Goal: Transaction & Acquisition: Book appointment/travel/reservation

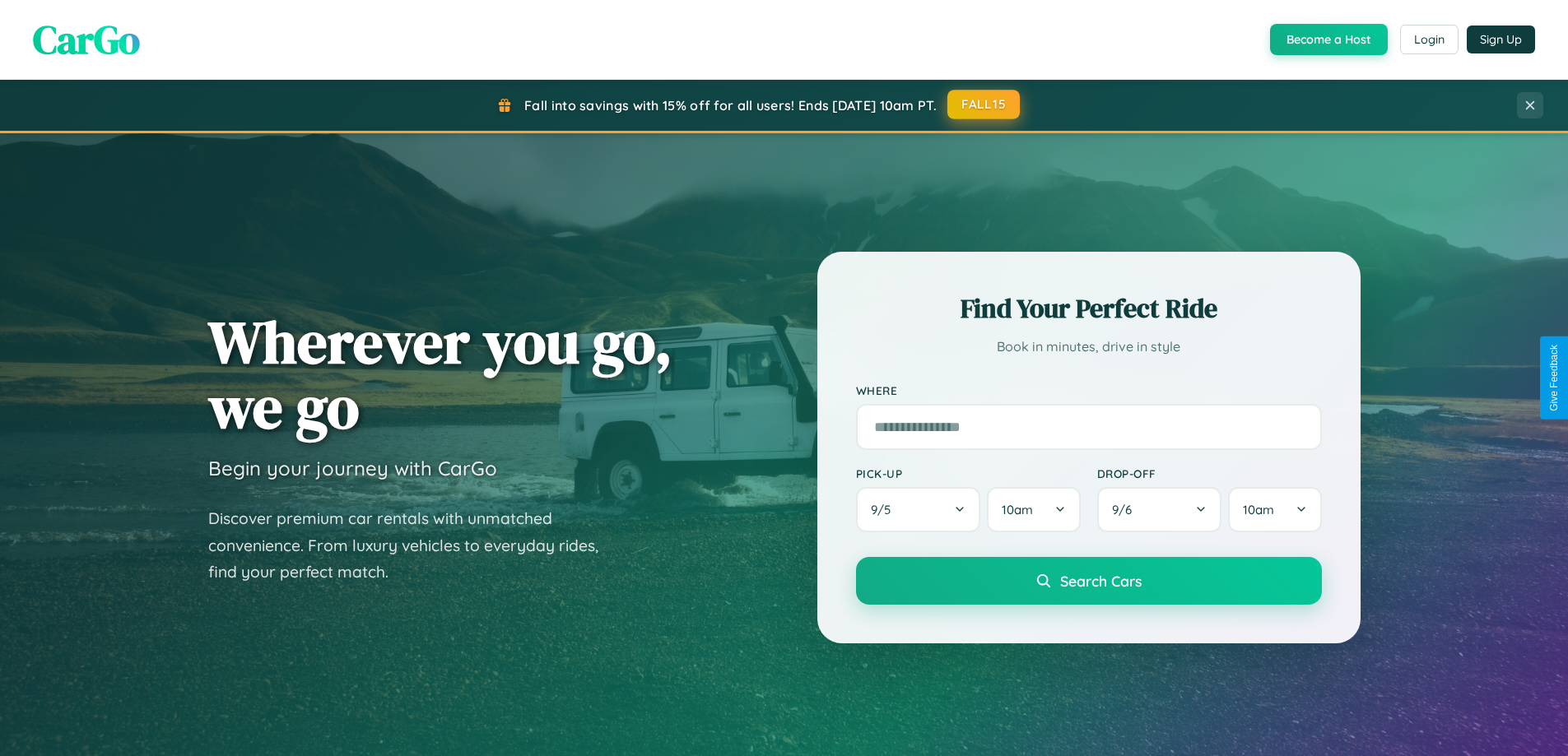
click at [985, 104] on button "FALL15" at bounding box center [984, 104] width 72 height 30
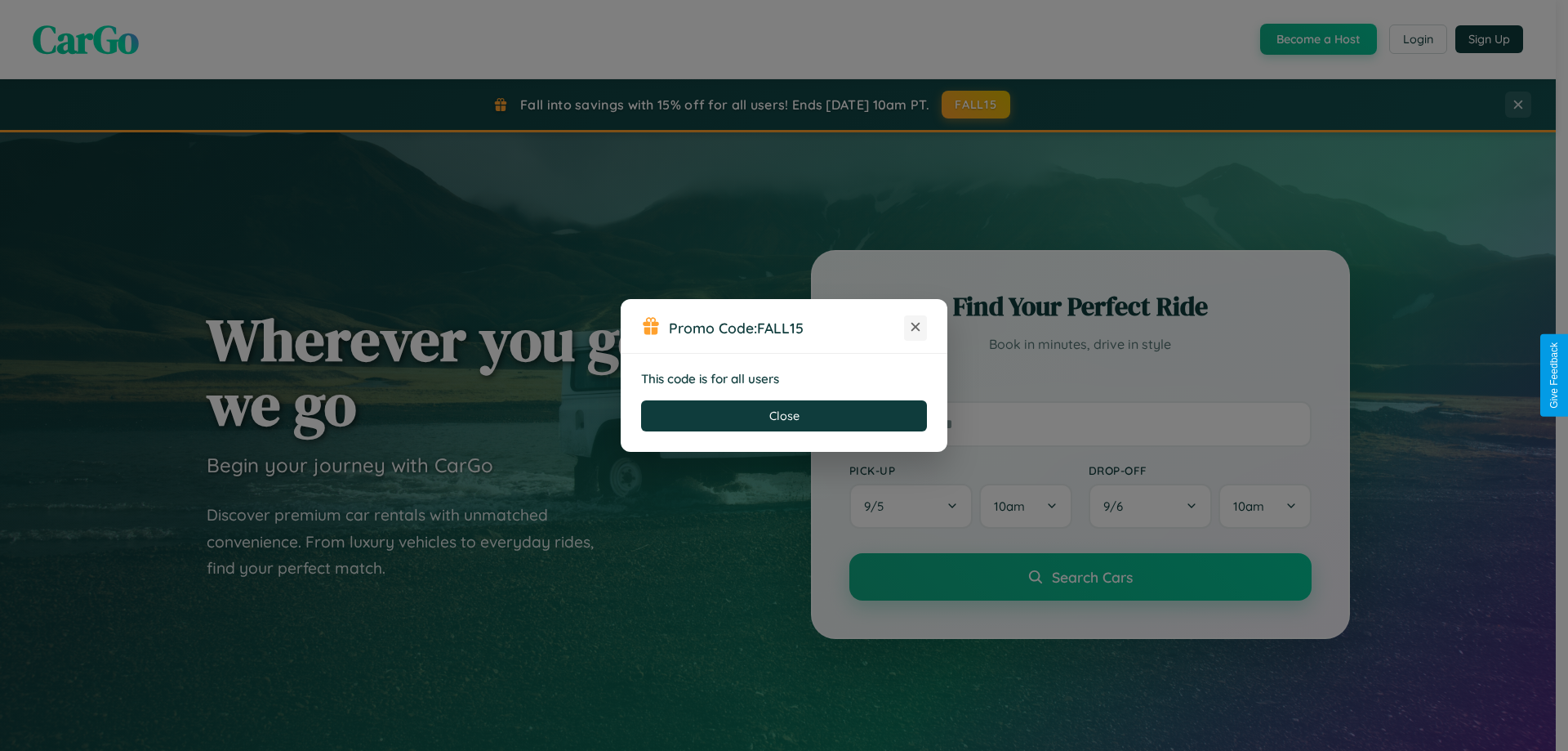
click at [916, 327] on icon at bounding box center [915, 326] width 16 height 16
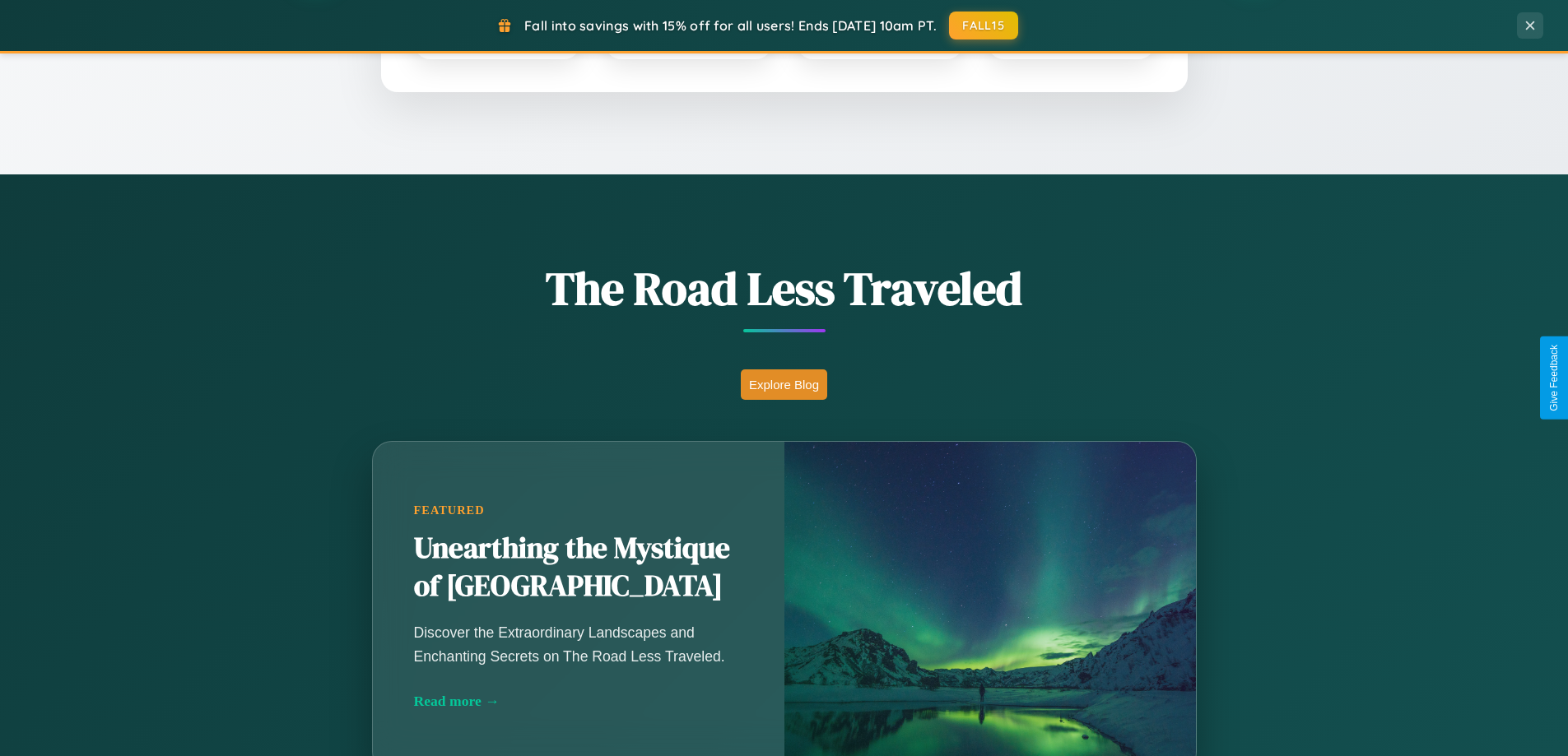
scroll to position [1132, 0]
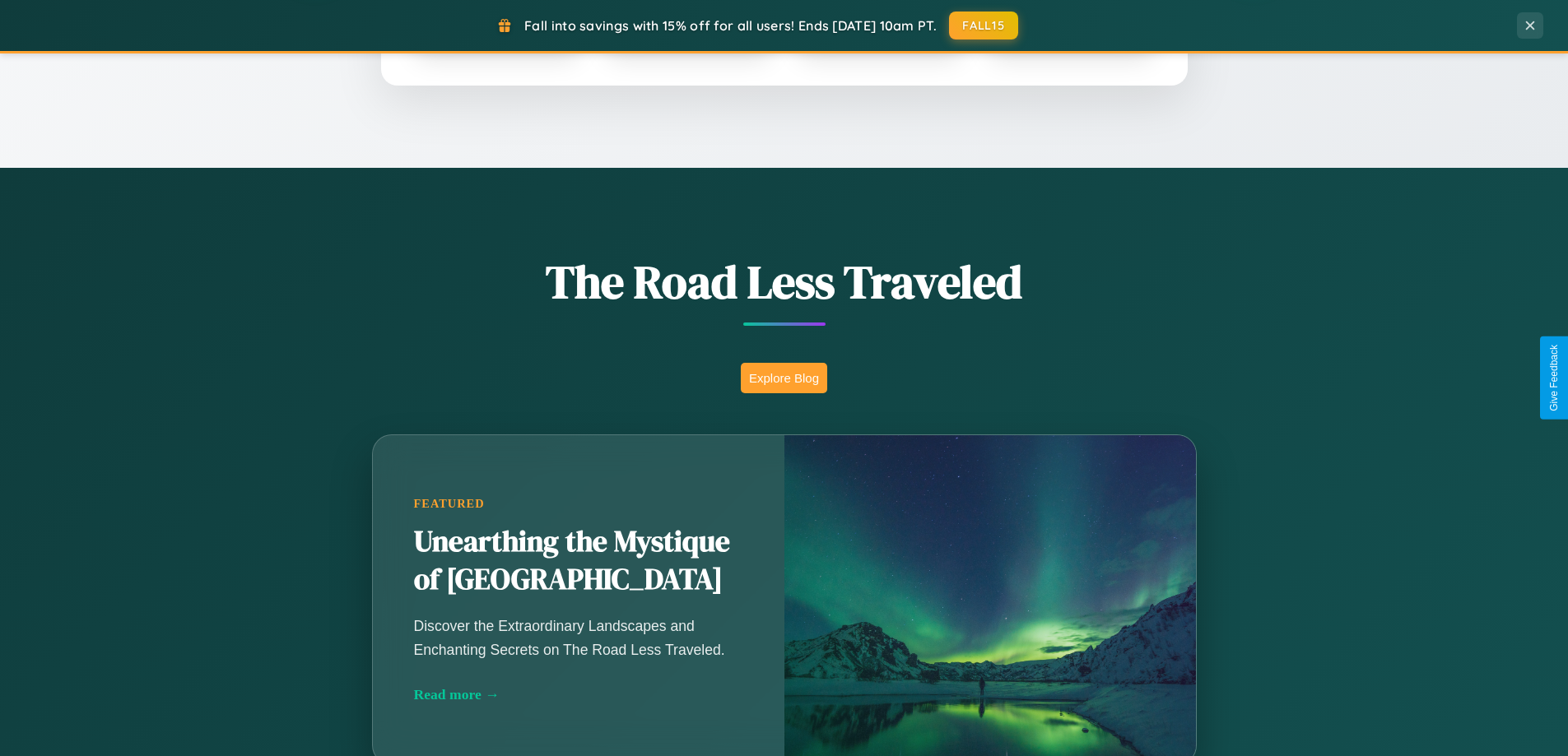
click at [784, 378] on button "Explore Blog" at bounding box center [784, 378] width 86 height 31
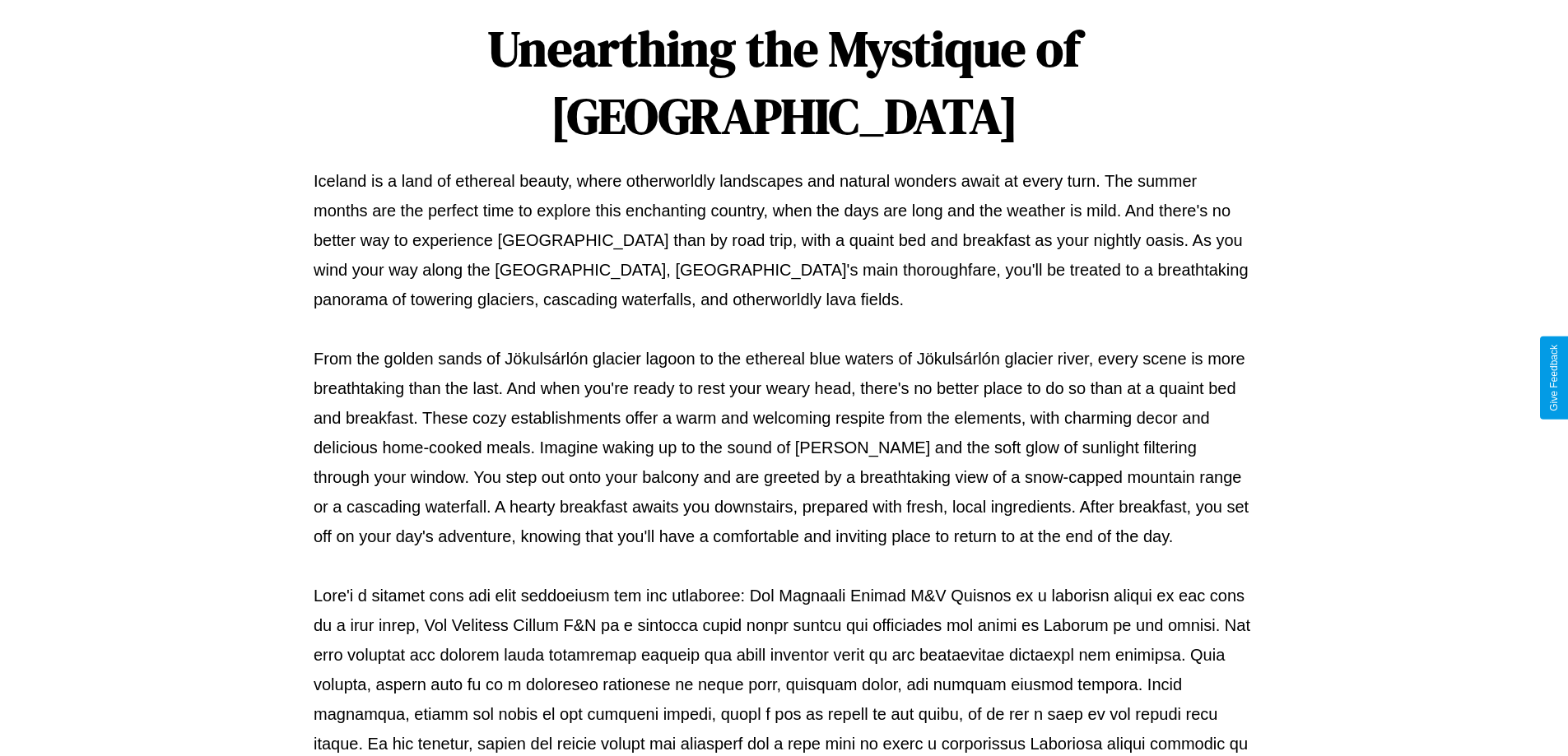
scroll to position [532, 0]
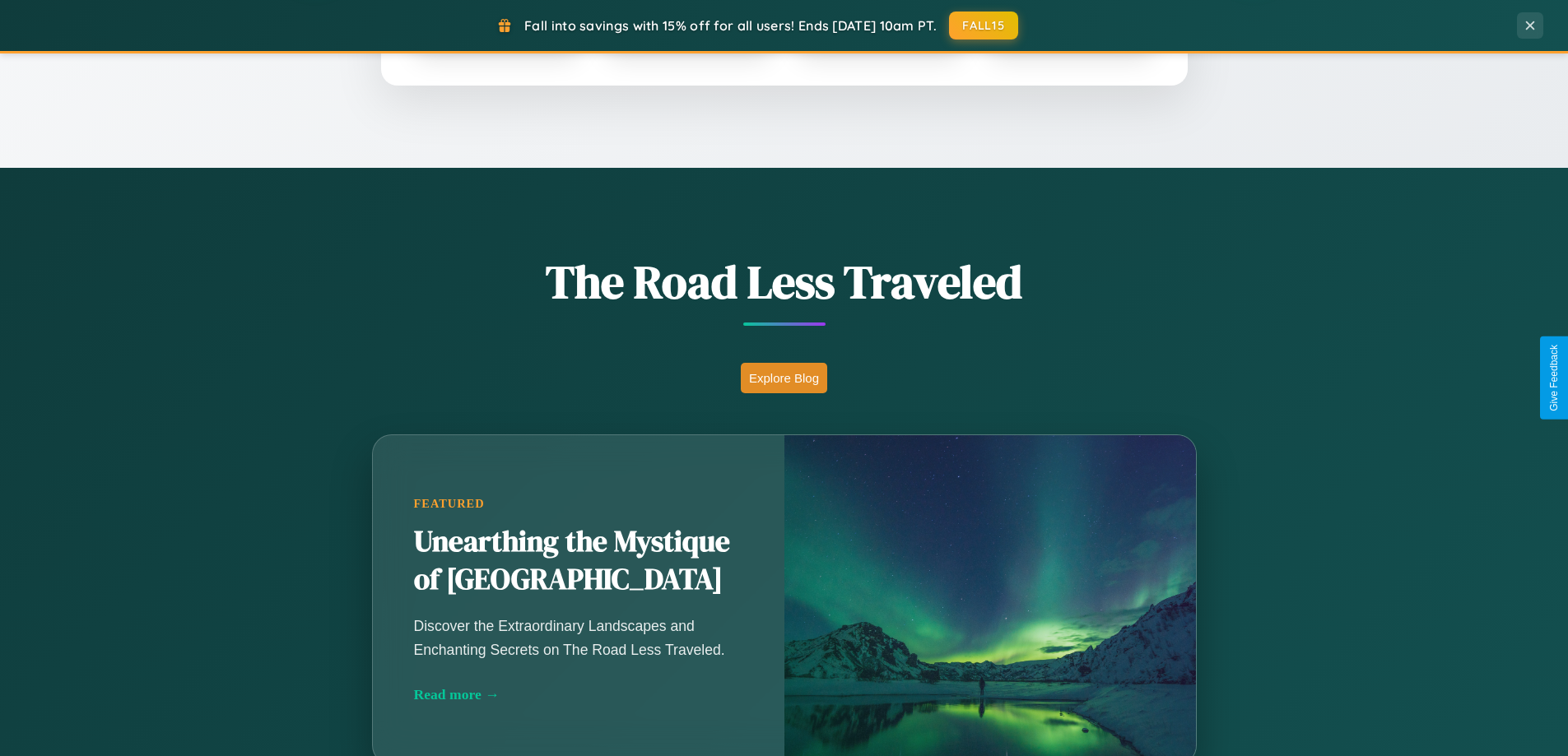
scroll to position [709, 0]
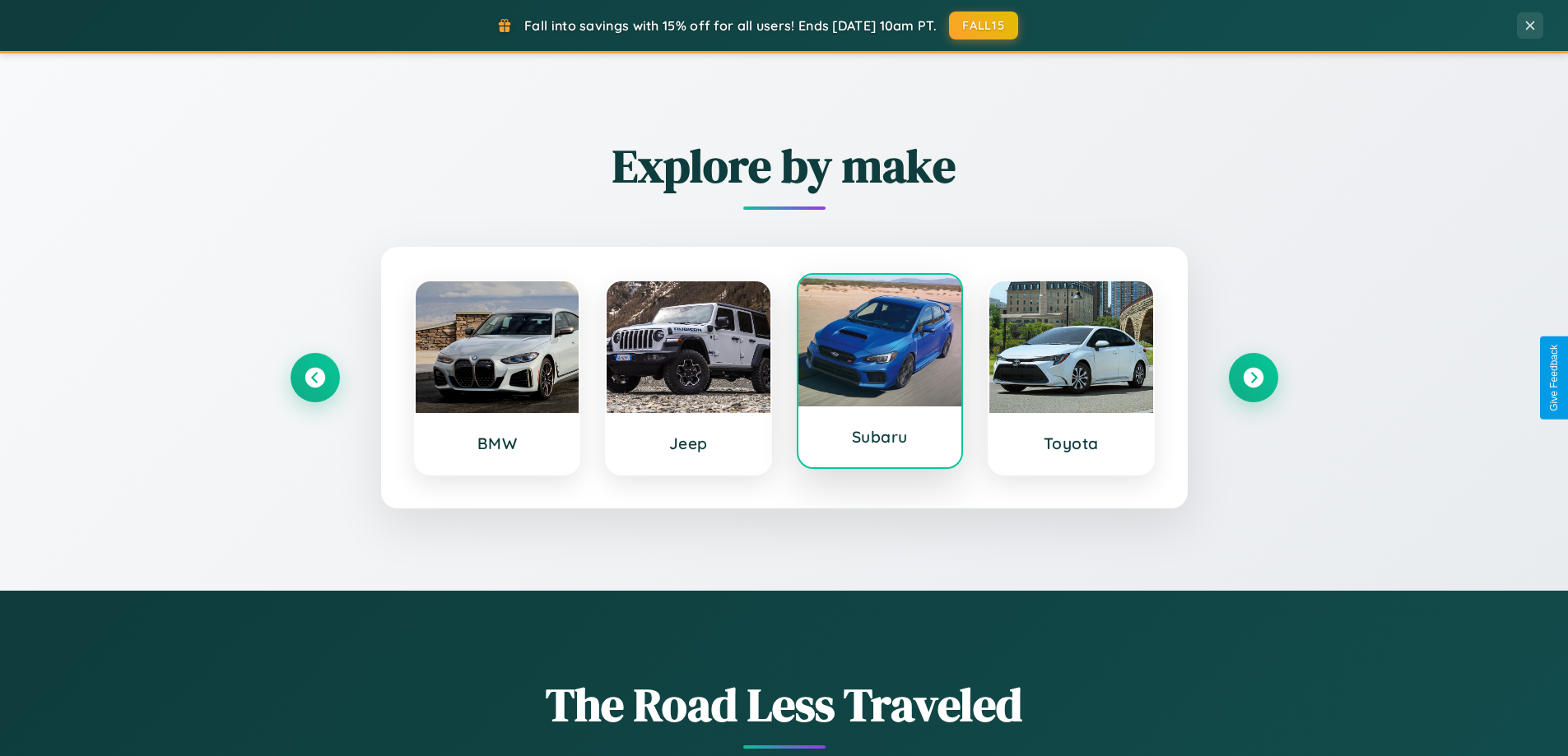
click at [879, 378] on div at bounding box center [880, 340] width 164 height 131
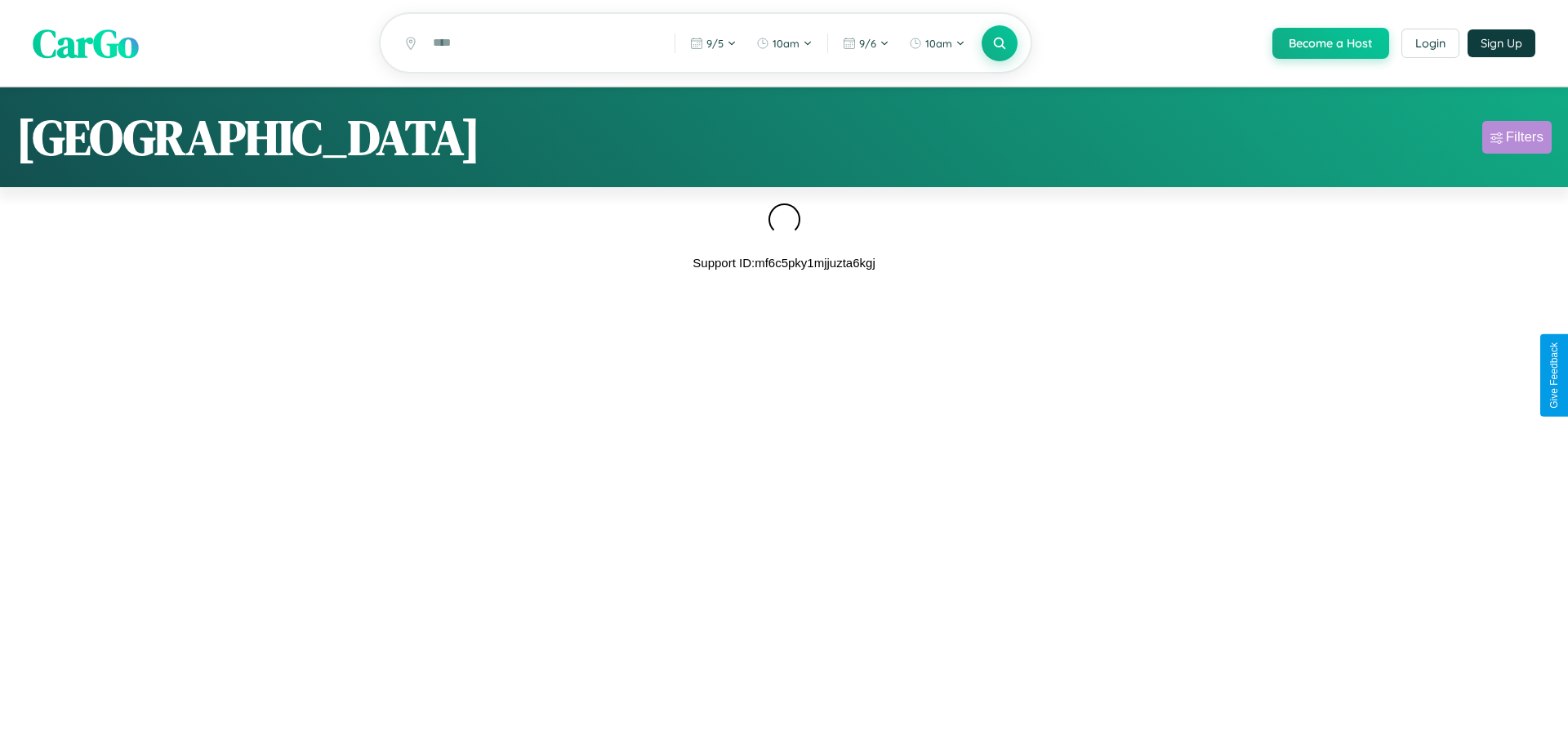
click at [1517, 139] on div "Filters" at bounding box center [1525, 138] width 38 height 16
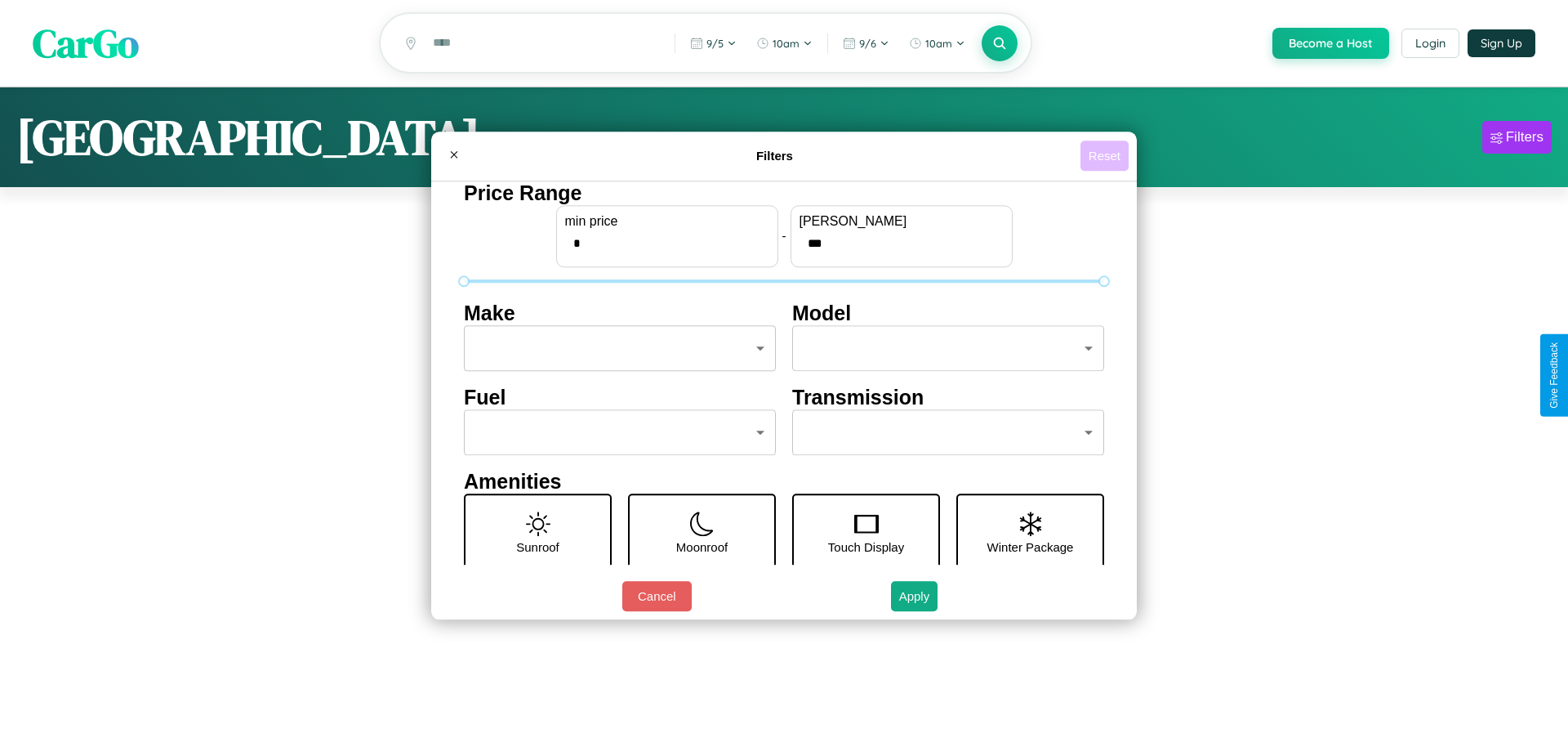
click at [1104, 156] on button "Reset" at bounding box center [1105, 156] width 49 height 31
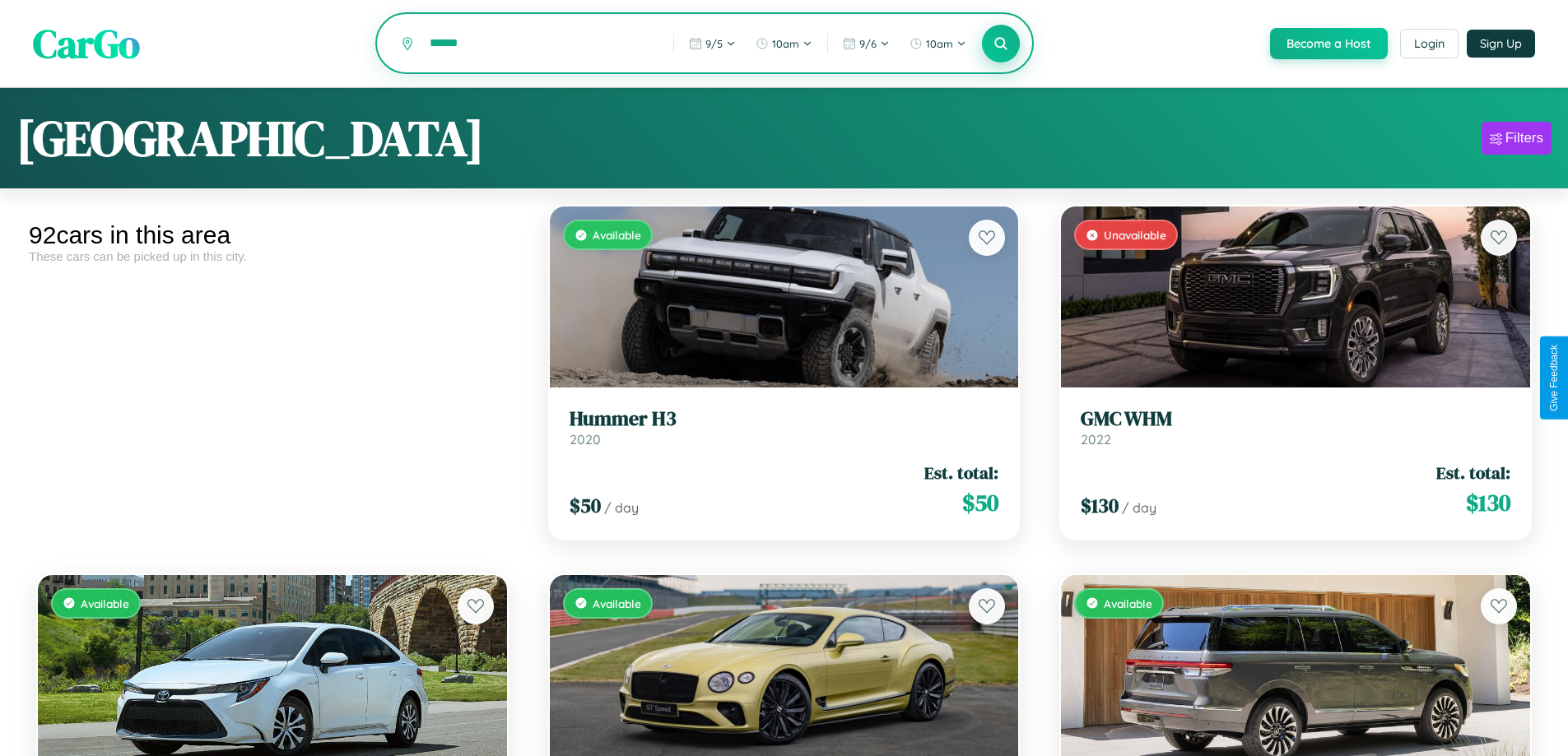
type input "******"
click at [1000, 43] on icon at bounding box center [1001, 43] width 15 height 15
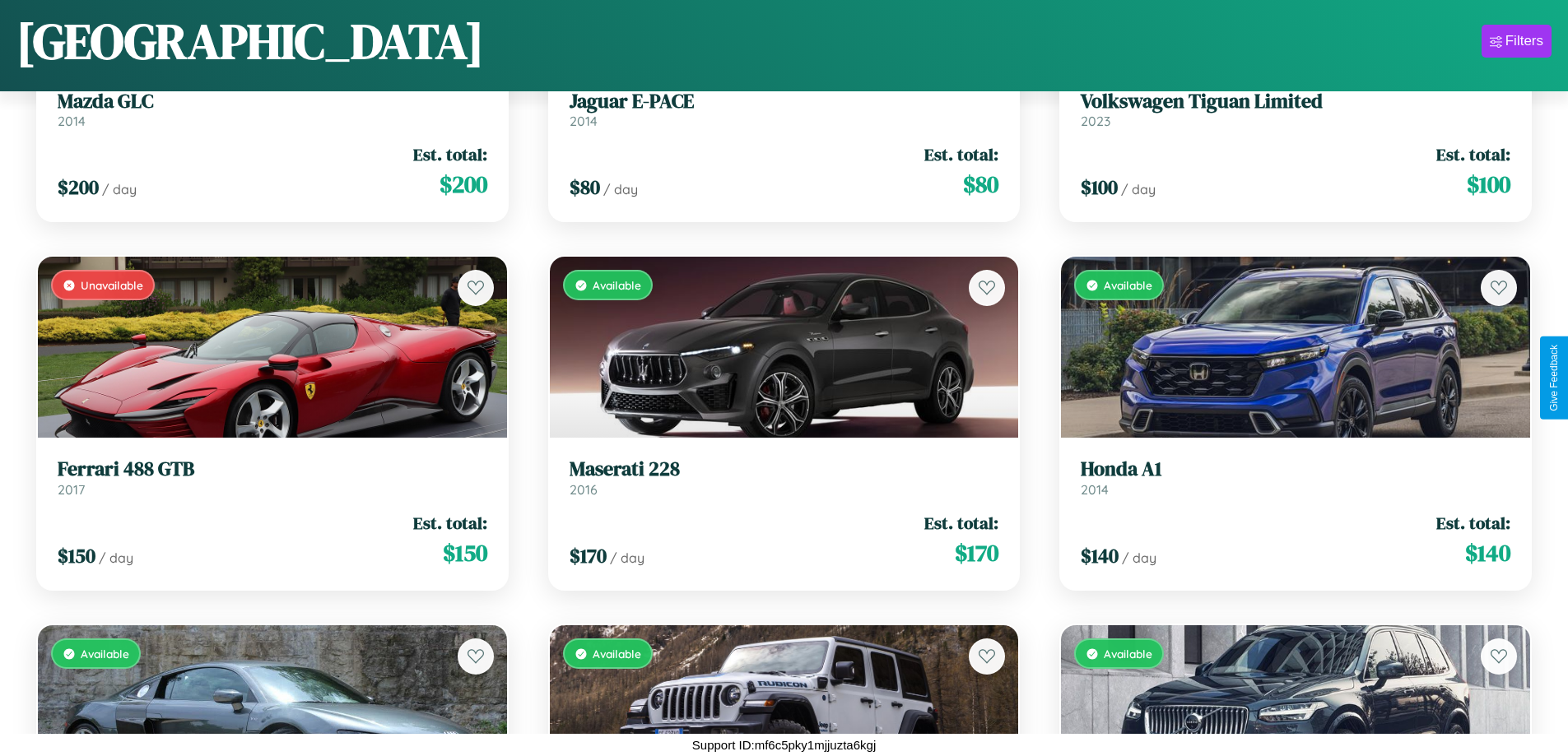
scroll to position [10177, 0]
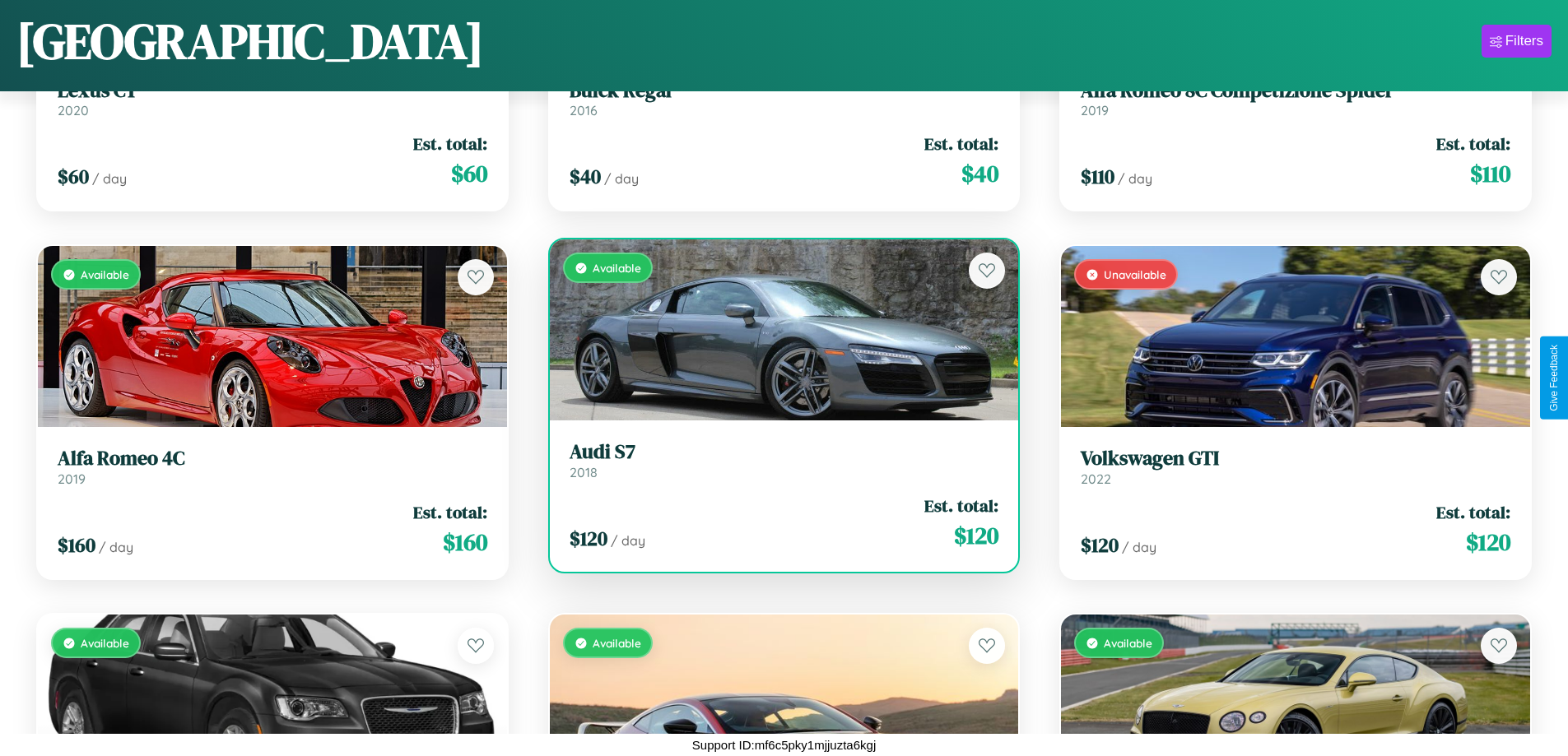
click at [777, 461] on h3 "Audi S7" at bounding box center [784, 452] width 429 height 24
